Goal: Task Accomplishment & Management: Use online tool/utility

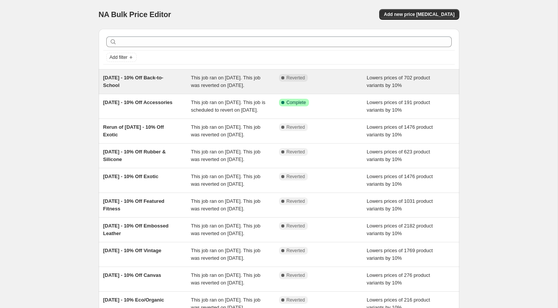
click at [213, 85] on span "This job ran on [DATE]. This job was reverted on [DATE]." at bounding box center [225, 81] width 69 height 13
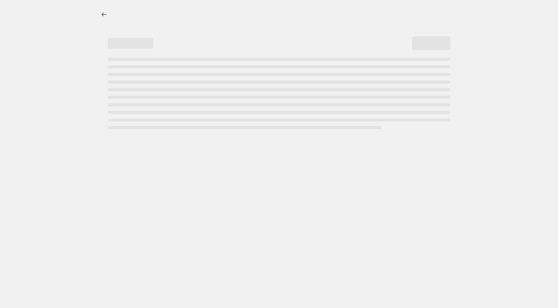
select select "percentage"
select select "not_equal"
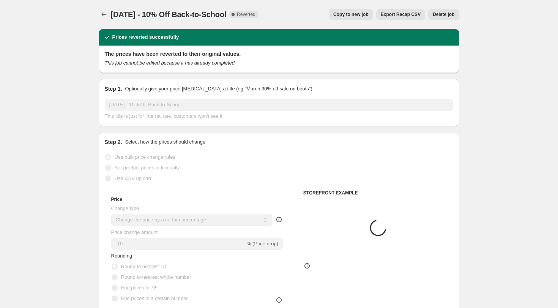
select select "tag"
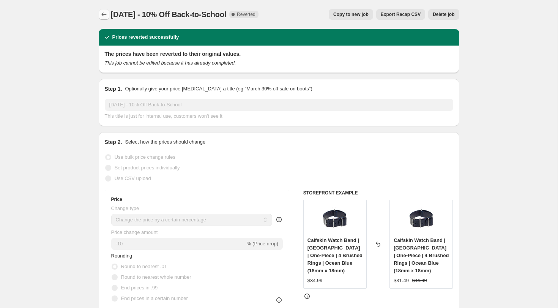
click at [104, 14] on icon "Price change jobs" at bounding box center [104, 15] width 8 height 8
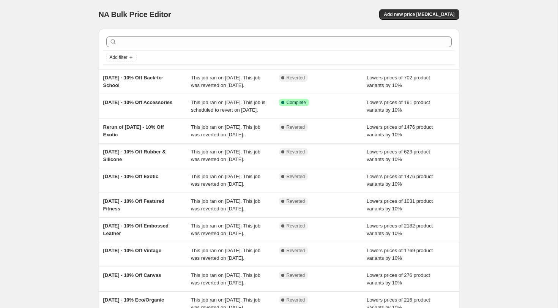
click at [85, 199] on div "NA Bulk Price Editor. This page is ready NA Bulk Price Editor Add new price [ME…" at bounding box center [279, 195] width 558 height 391
